Goal: Information Seeking & Learning: Find specific fact

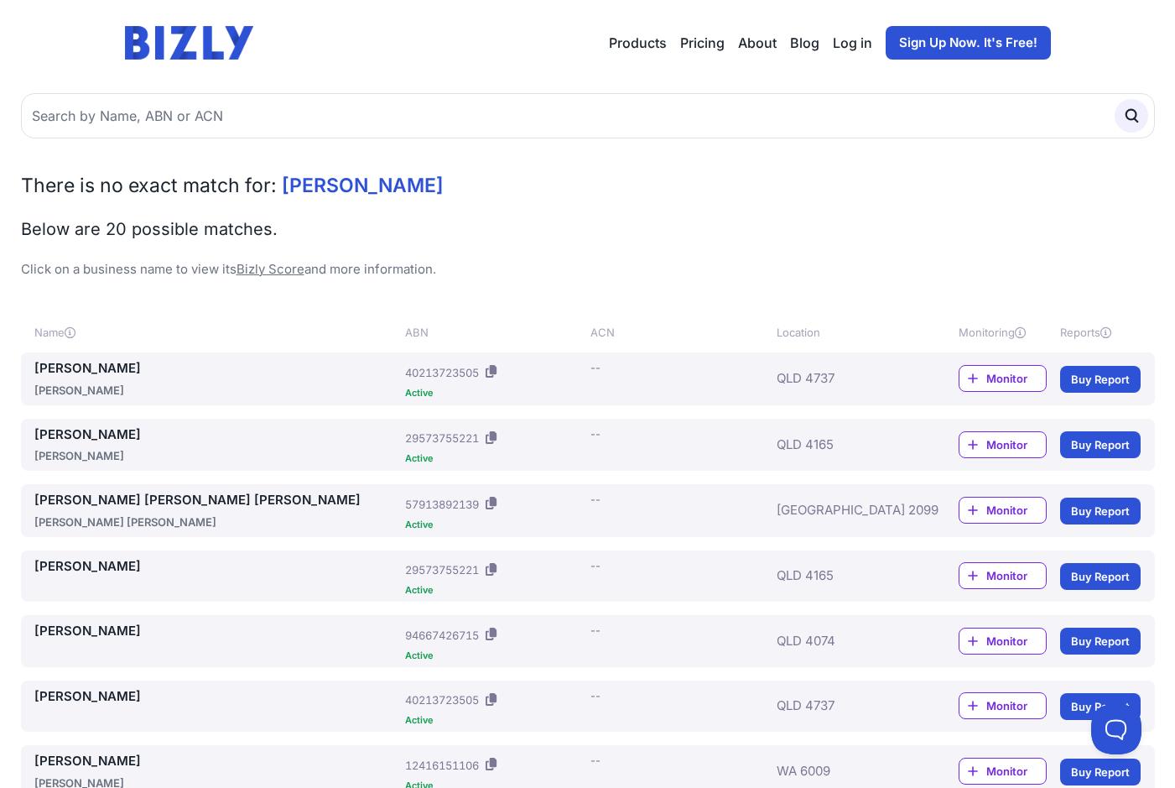
click at [241, 127] on input "text" at bounding box center [588, 115] width 1134 height 45
type input "28 721 673 819"
click at [1115, 99] on button "submit" at bounding box center [1132, 116] width 34 height 34
click at [1125, 121] on icon "submit" at bounding box center [1131, 116] width 18 height 18
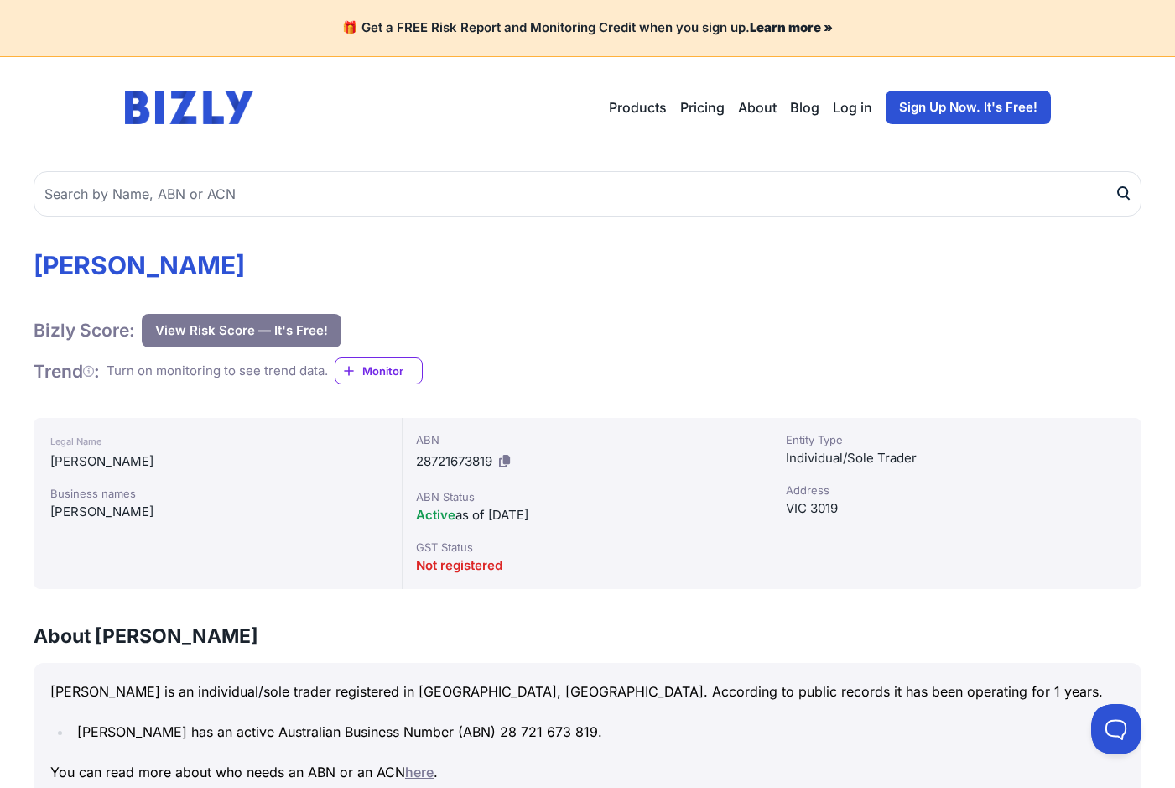
drag, startPoint x: 234, startPoint y: 270, endPoint x: 10, endPoint y: 257, distance: 224.3
drag, startPoint x: 10, startPoint y: 257, endPoint x: 96, endPoint y: 265, distance: 86.0
copy h1 "[PERSON_NAME]"
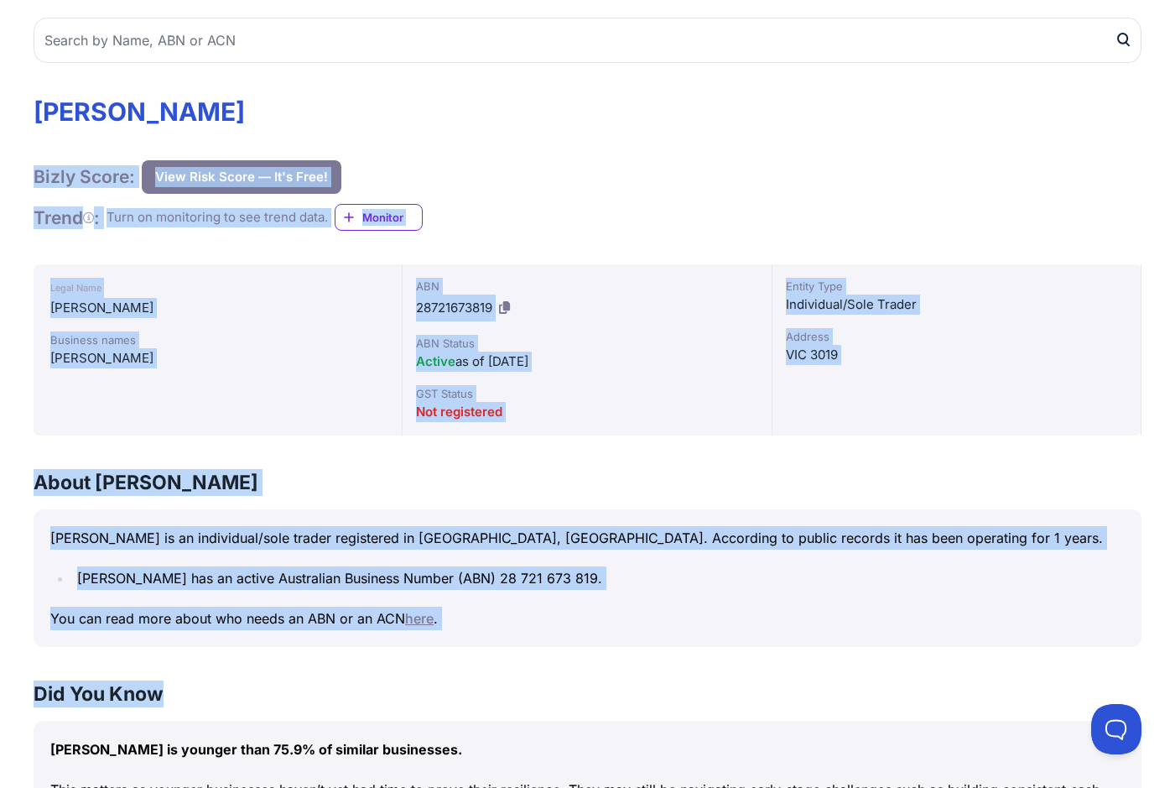
scroll to position [168, 0]
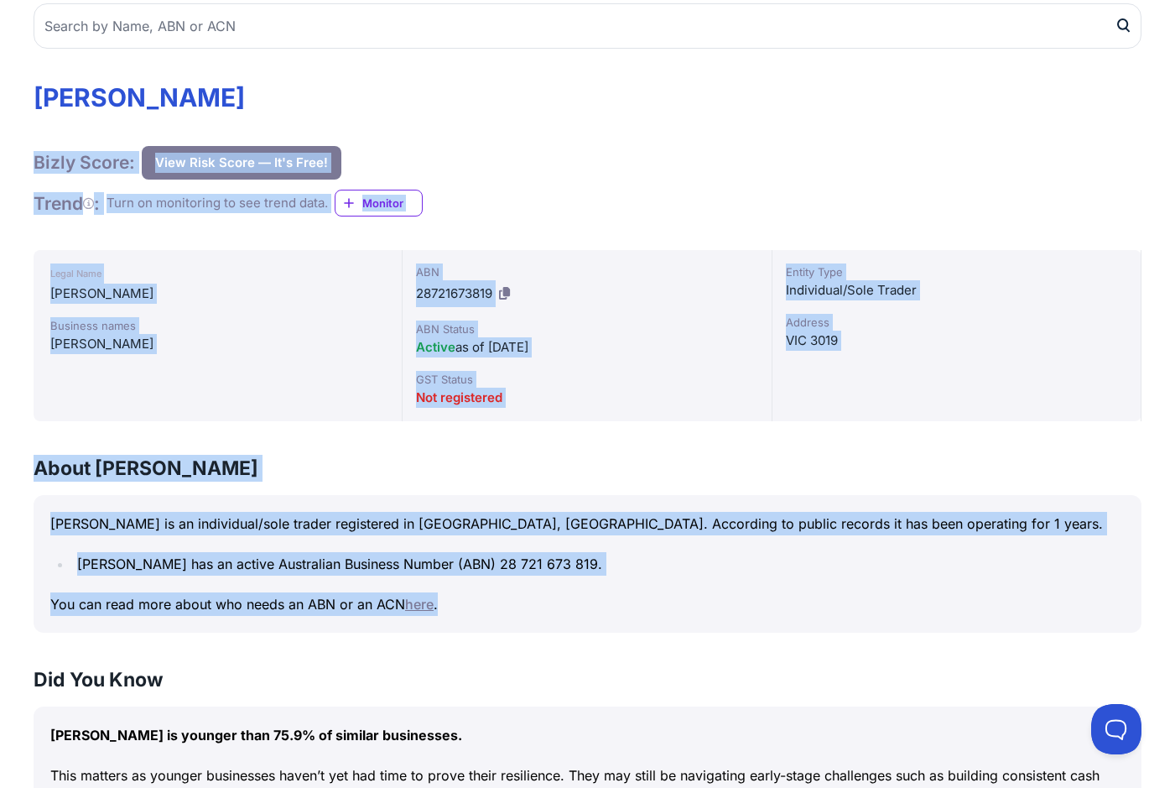
drag, startPoint x: 31, startPoint y: 249, endPoint x: 637, endPoint y: 576, distance: 689.0
copy div "LORE, IPSUM Dolor Sitam: Cons Adip Elits — Do'e Temp! Inci Utla Etdol — Ma'a En…"
